Goal: Information Seeking & Learning: Learn about a topic

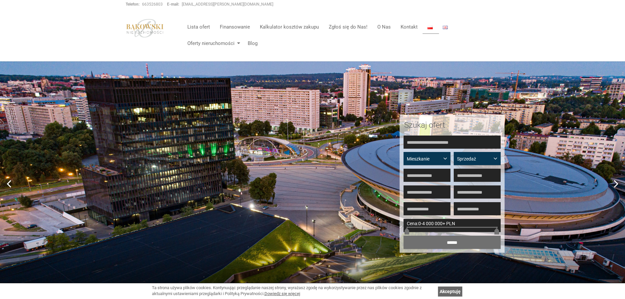
click at [457, 289] on link "Akceptuję" at bounding box center [450, 291] width 24 height 10
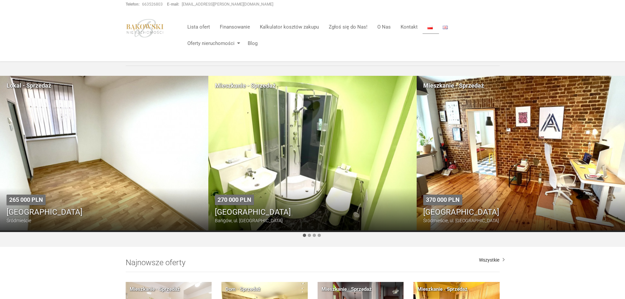
scroll to position [295, 0]
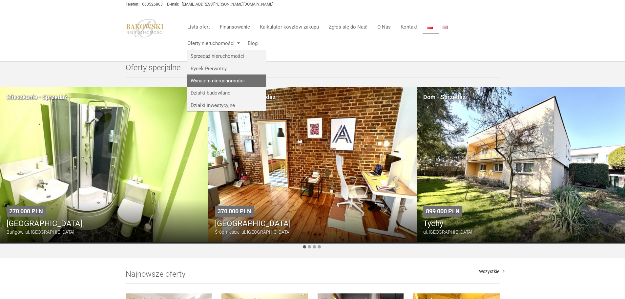
click at [220, 83] on link "Wynajem nieruchomości" at bounding box center [226, 80] width 79 height 12
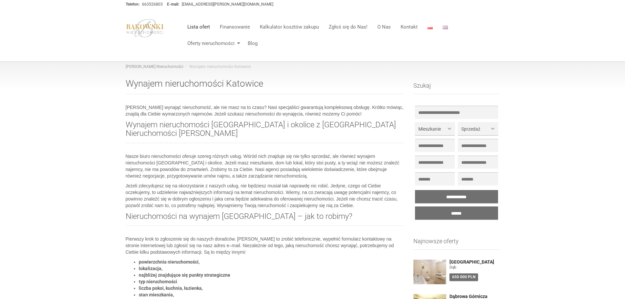
click at [196, 24] on link "Lista ofert" at bounding box center [198, 26] width 32 height 13
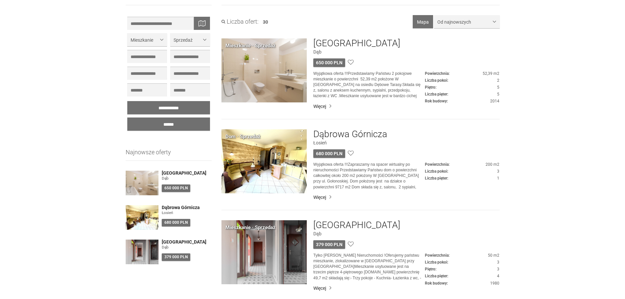
scroll to position [33, 0]
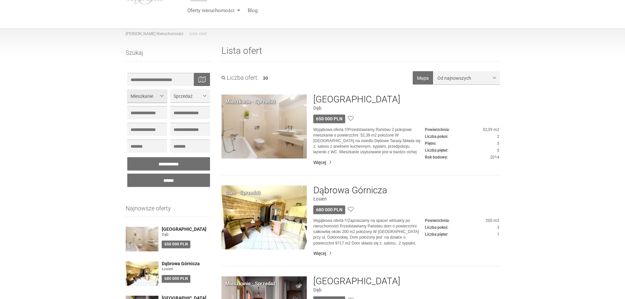
click at [159, 95] on button "Mieszkanie" at bounding box center [147, 95] width 40 height 13
click at [141, 142] on span "Lokal" at bounding box center [139, 144] width 11 height 5
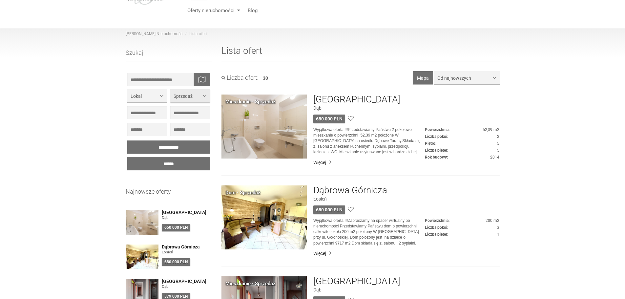
click at [192, 99] on span "Sprzedaż" at bounding box center [188, 96] width 28 height 7
drag, startPoint x: 183, startPoint y: 121, endPoint x: 180, endPoint y: 126, distance: 6.2
click at [183, 120] on span "Wynajem" at bounding box center [186, 120] width 19 height 5
click at [169, 160] on input "******" at bounding box center [168, 163] width 83 height 13
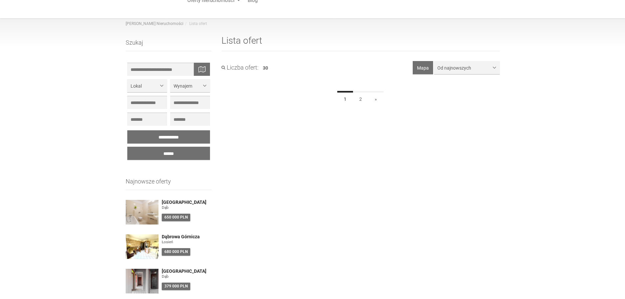
scroll to position [141, 0]
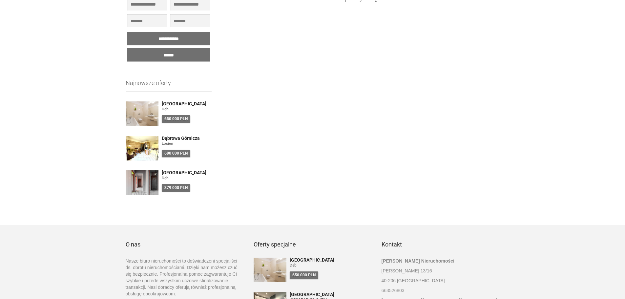
click at [146, 191] on img at bounding box center [142, 182] width 33 height 25
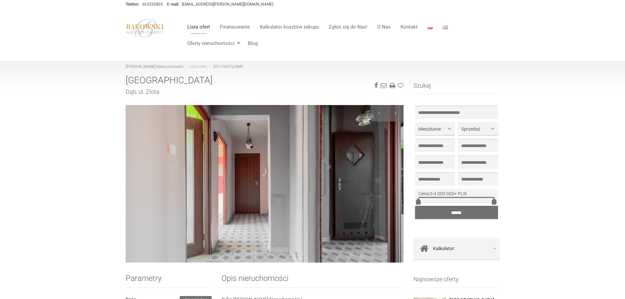
click at [202, 23] on link "Lista ofert" at bounding box center [198, 26] width 32 height 13
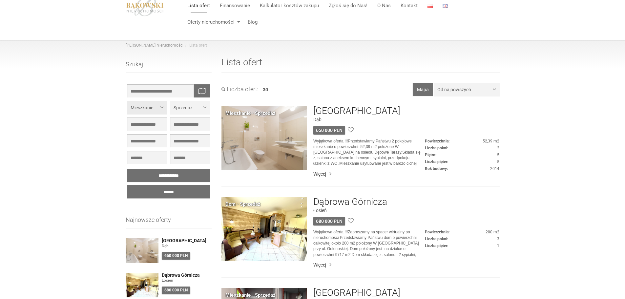
scroll to position [33, 0]
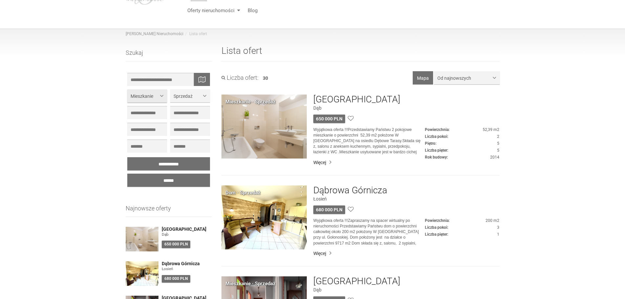
click at [154, 96] on span "Mieszkanie" at bounding box center [145, 96] width 28 height 7
click at [136, 144] on span "Lokal" at bounding box center [139, 144] width 11 height 5
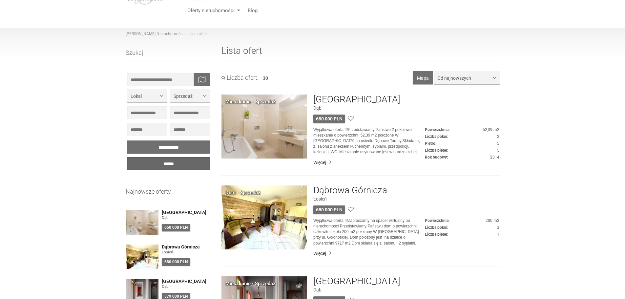
click at [168, 163] on input "******" at bounding box center [168, 163] width 83 height 13
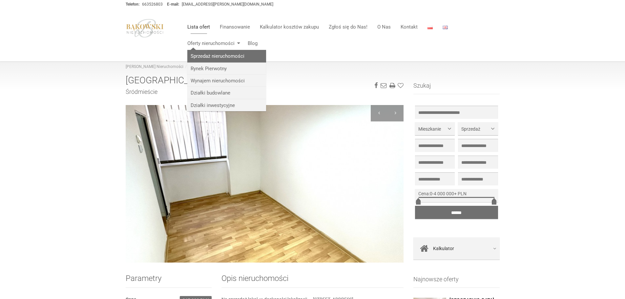
click at [216, 54] on link "Sprzedaż nieruchomości" at bounding box center [226, 56] width 79 height 12
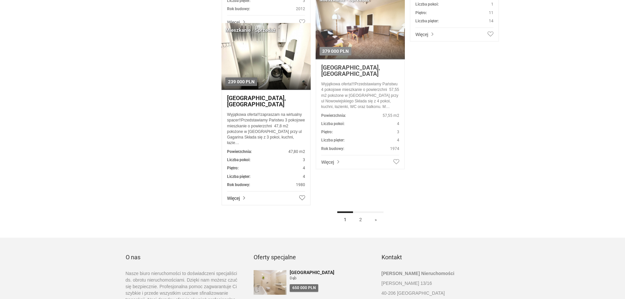
scroll to position [1509, 0]
